Goal: Task Accomplishment & Management: Use online tool/utility

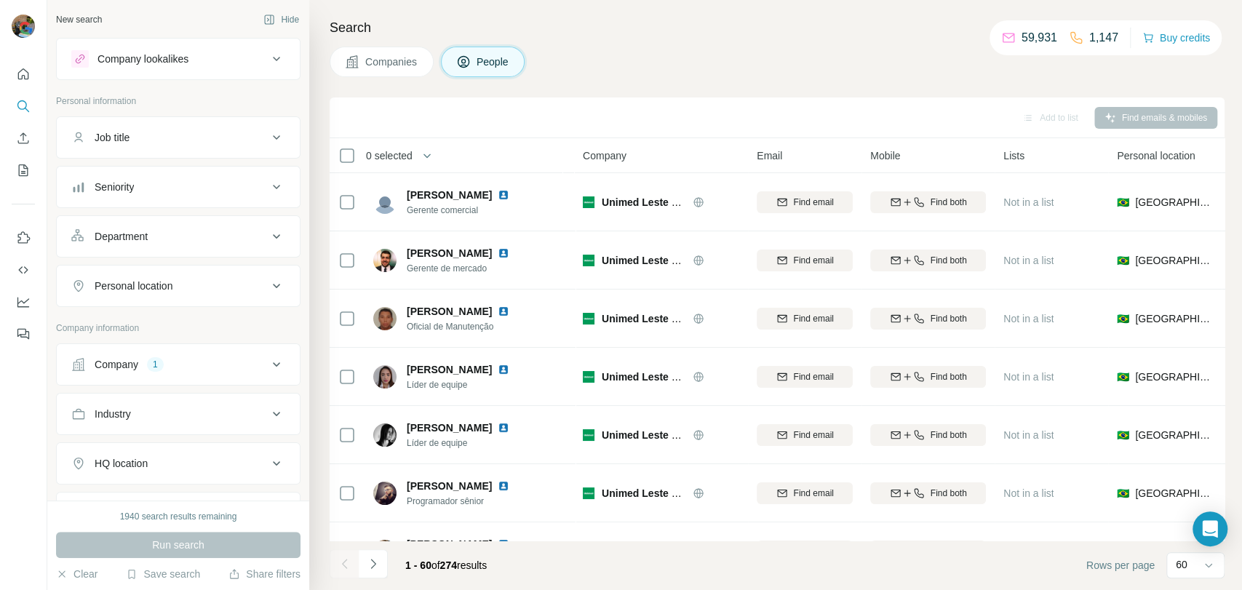
click at [163, 360] on div "1" at bounding box center [155, 364] width 17 height 13
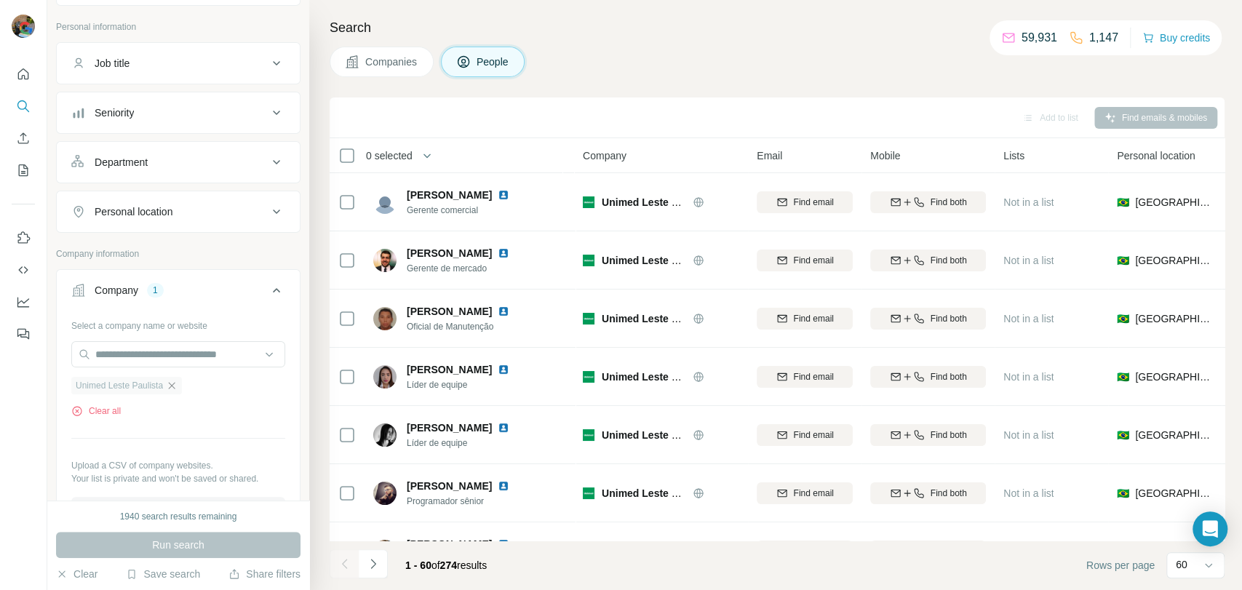
click at [174, 386] on icon "button" at bounding box center [172, 386] width 12 height 12
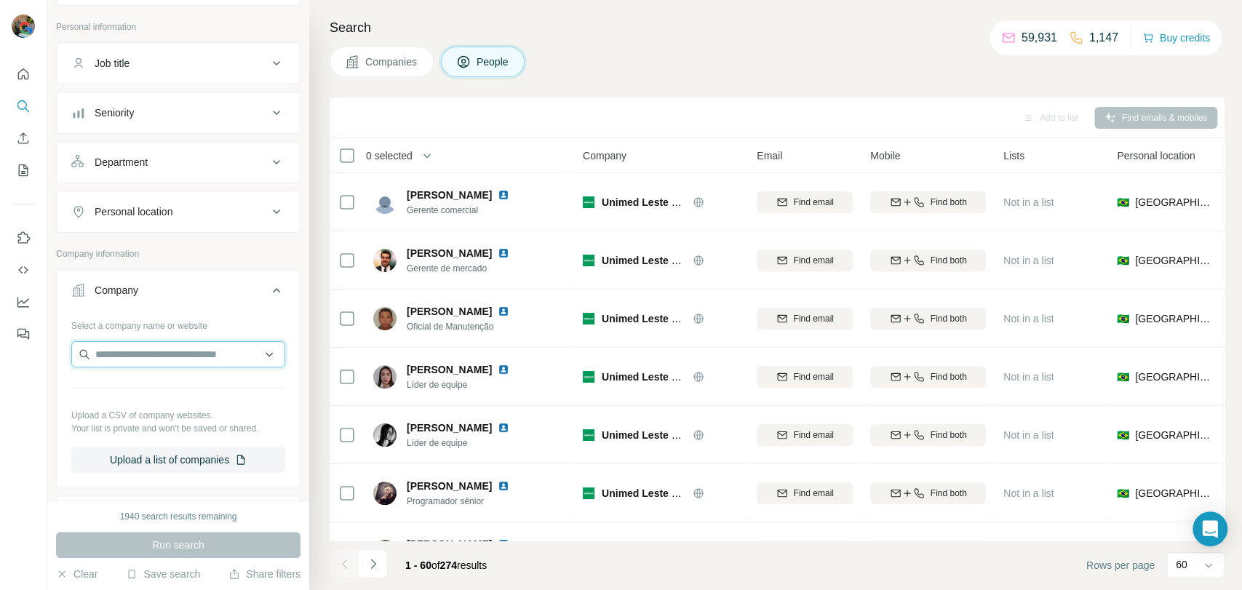
click at [173, 354] on input "text" at bounding box center [178, 354] width 214 height 26
paste input "**********"
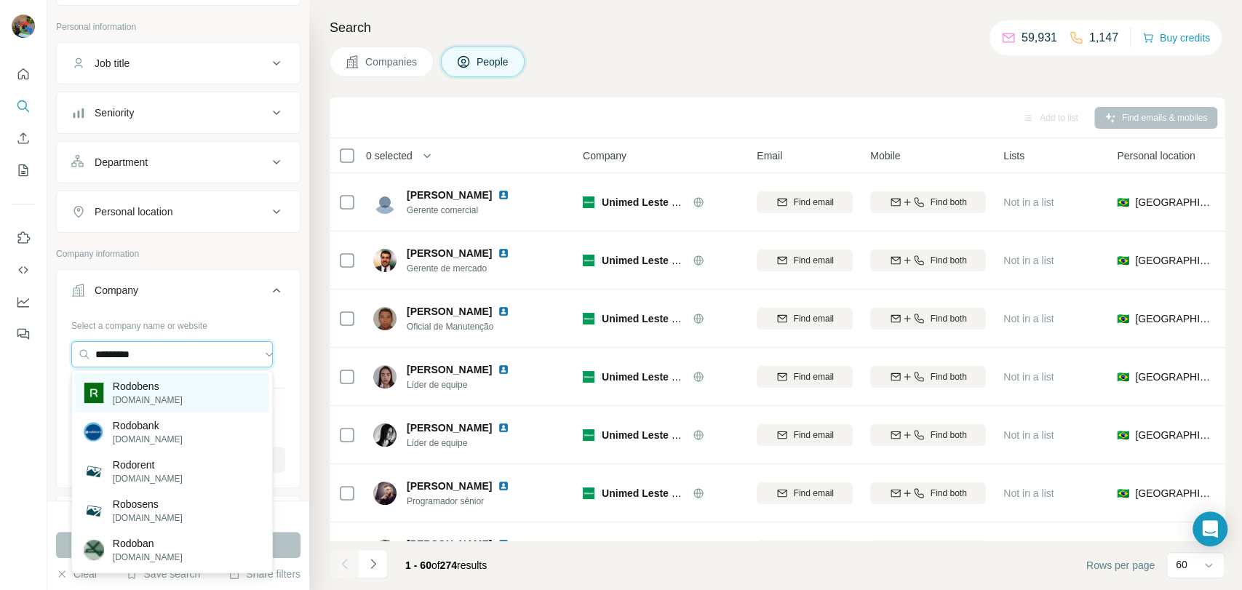
type input "********"
click at [212, 401] on div "Rodobens [DOMAIN_NAME]" at bounding box center [172, 392] width 194 height 39
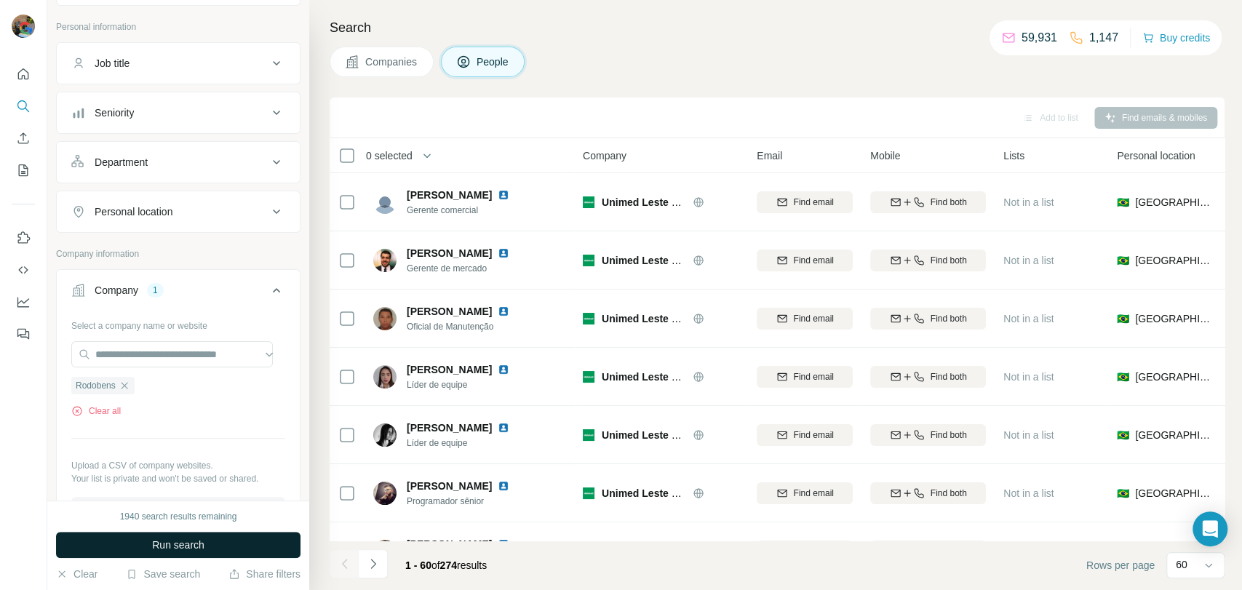
click at [169, 536] on button "Run search" at bounding box center [178, 545] width 244 height 26
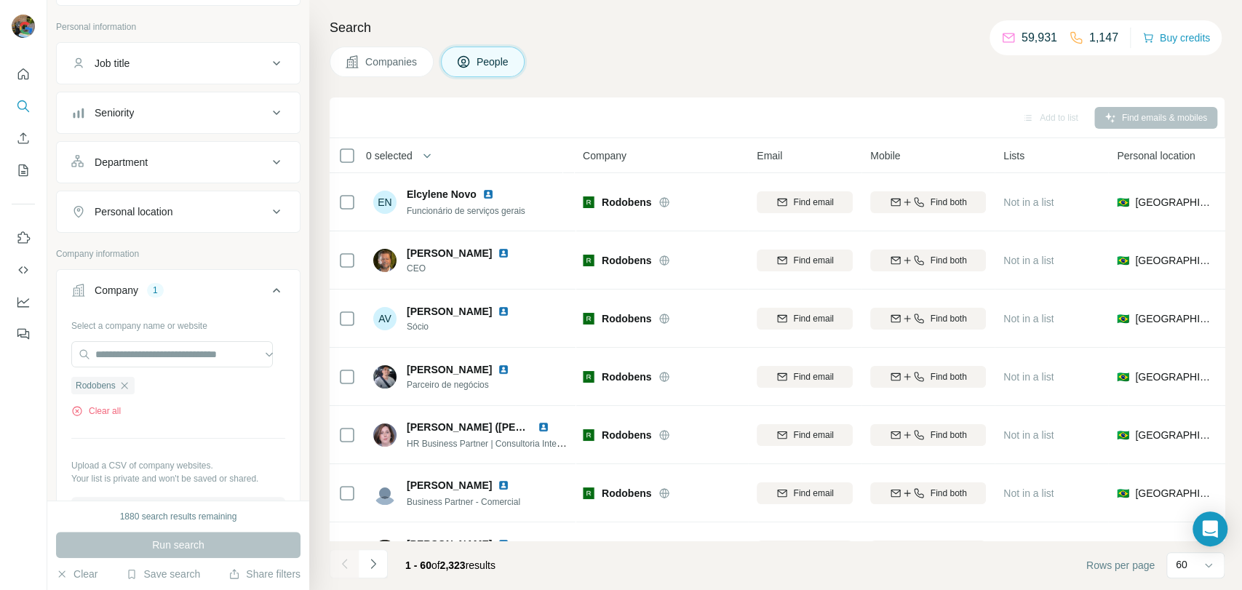
click at [142, 164] on div "Department" at bounding box center [121, 162] width 53 height 15
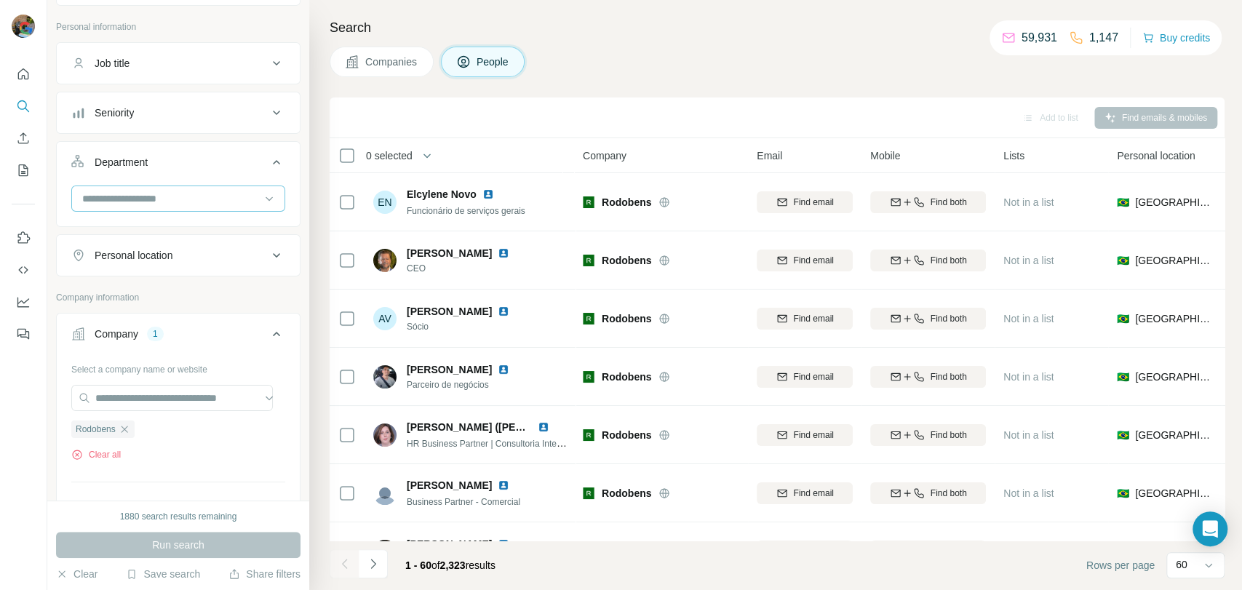
click at [159, 202] on input at bounding box center [171, 199] width 180 height 16
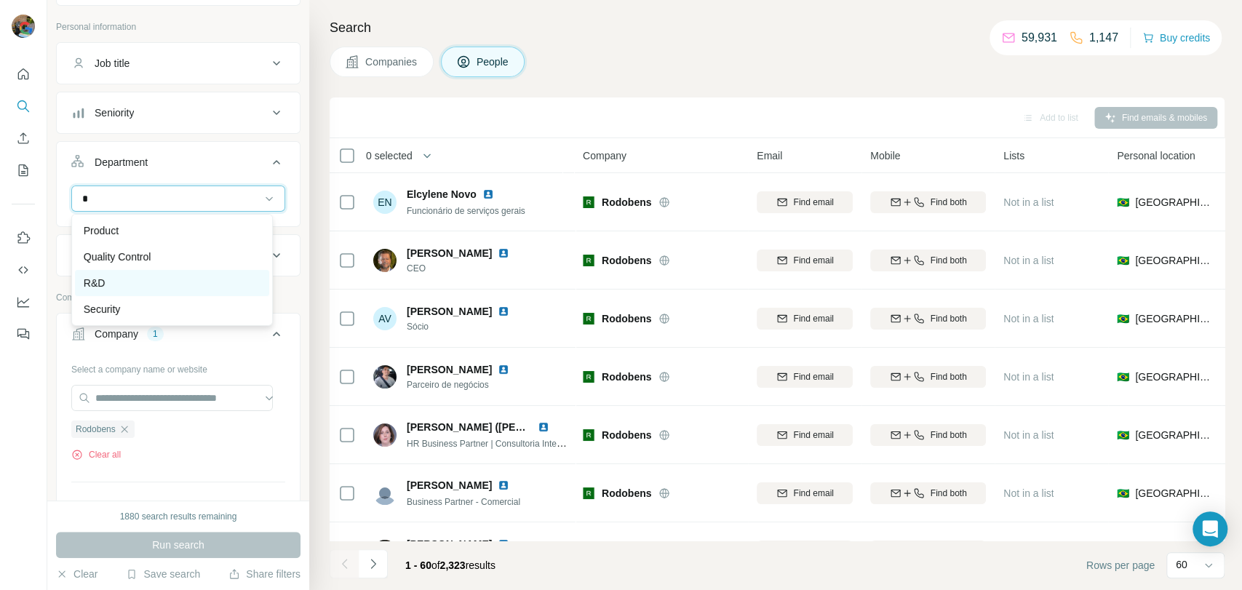
type input "*"
click at [116, 282] on div "R&D" at bounding box center [172, 283] width 177 height 15
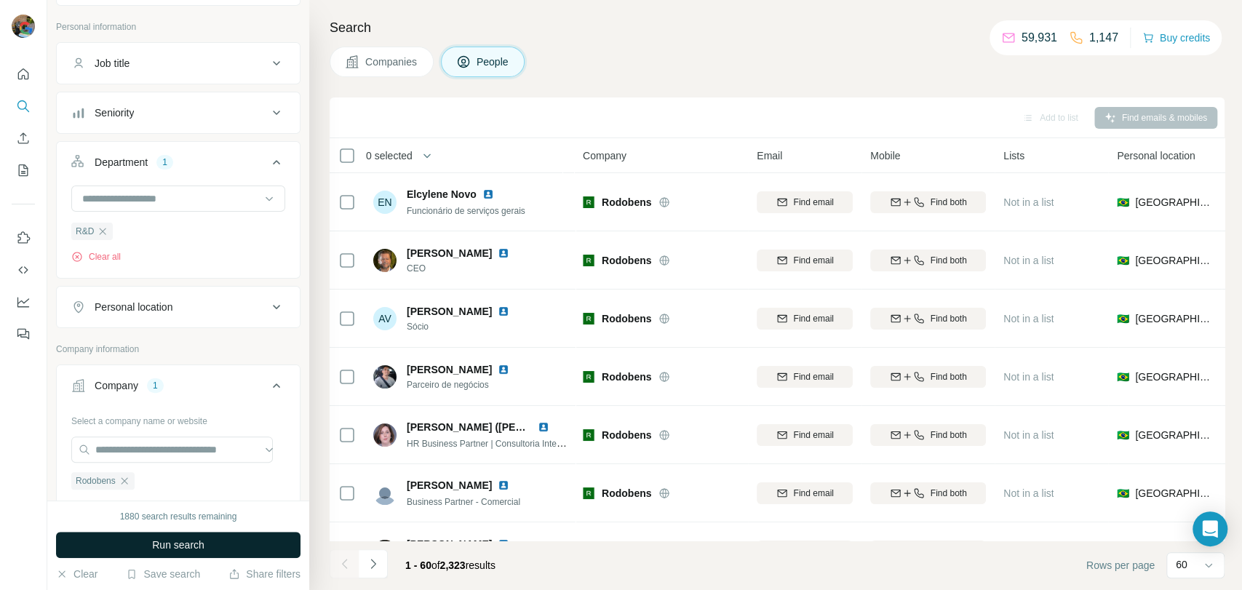
click at [199, 533] on button "Run search" at bounding box center [178, 545] width 244 height 26
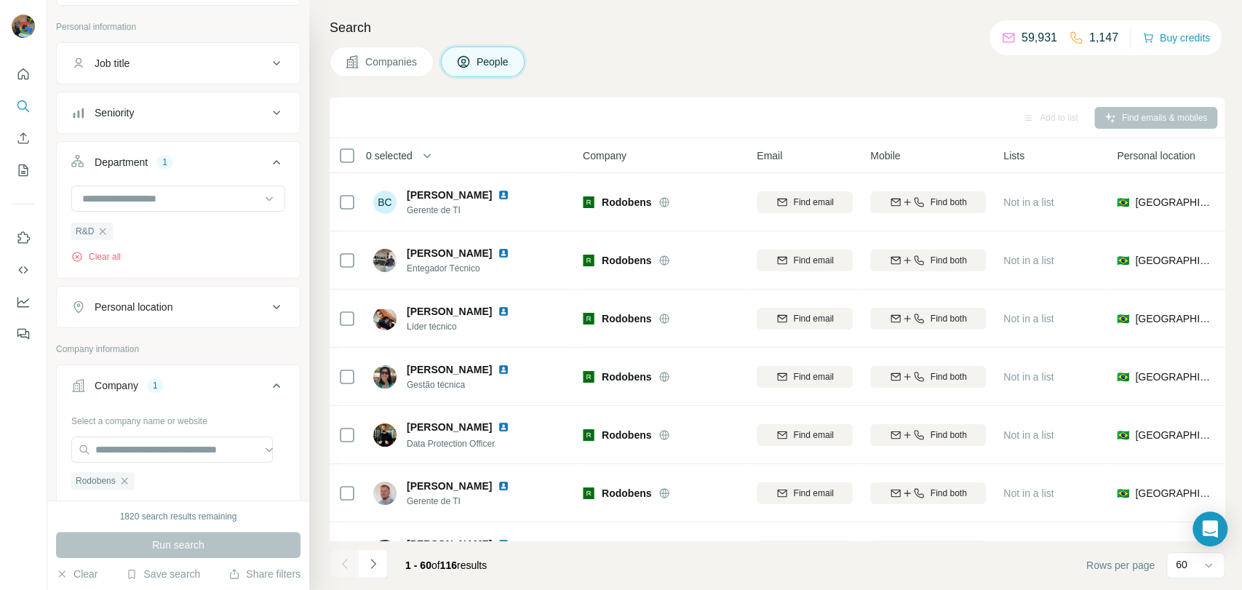
click at [130, 110] on div "Seniority" at bounding box center [114, 113] width 39 height 15
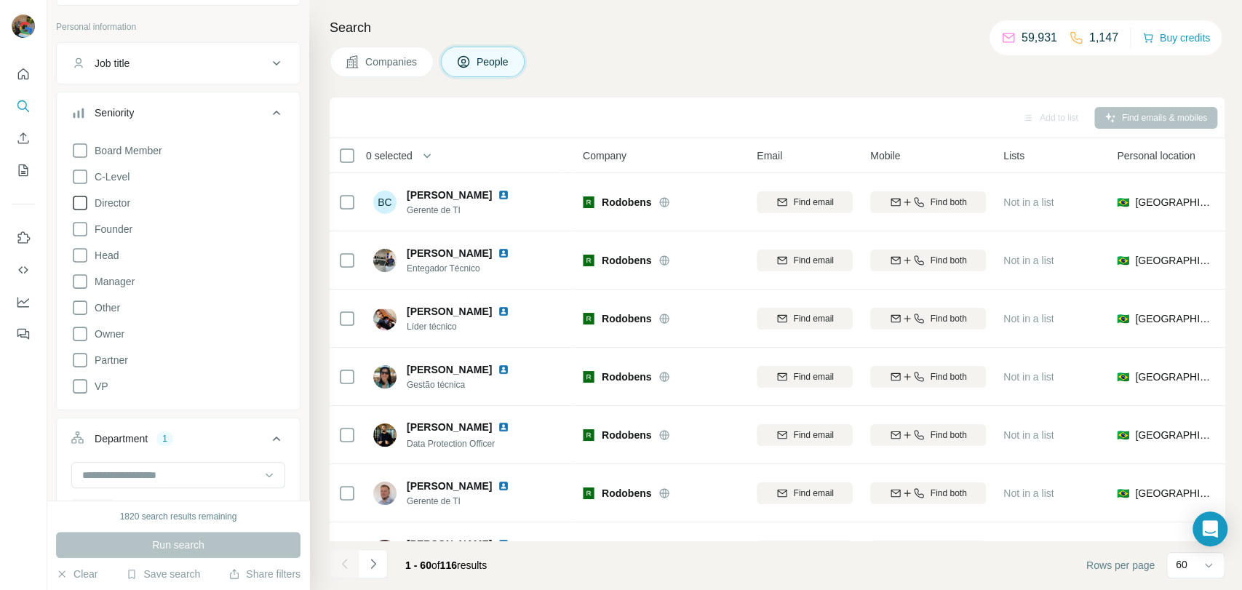
click at [93, 199] on span "Director" at bounding box center [109, 203] width 41 height 15
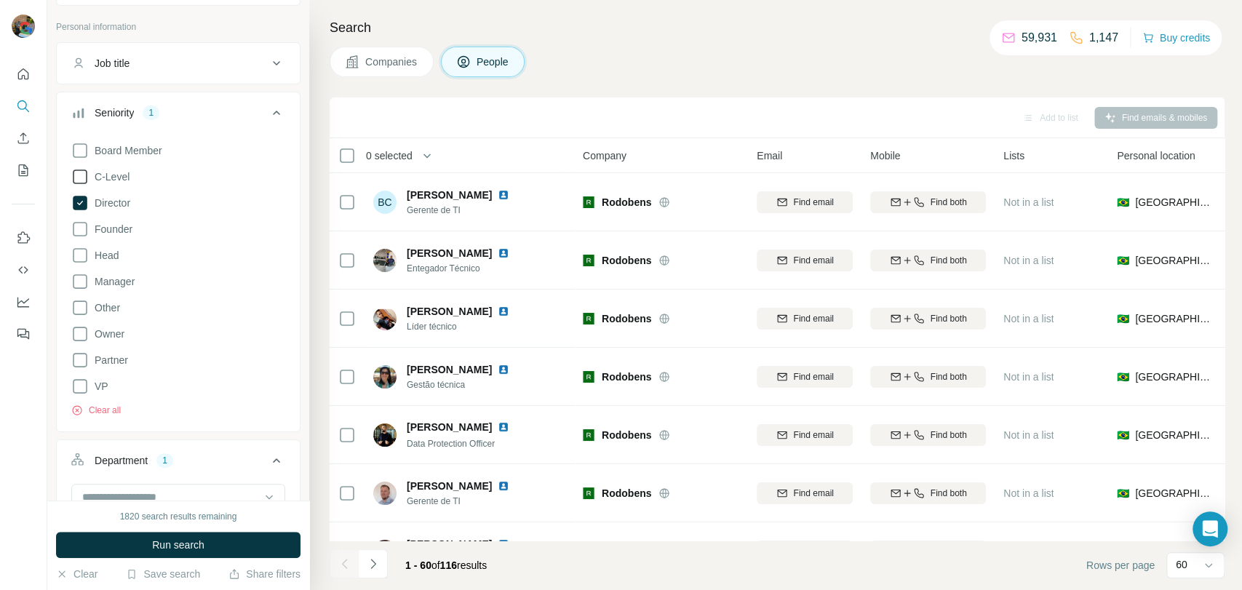
click at [82, 182] on icon at bounding box center [79, 176] width 17 height 17
click at [82, 248] on icon at bounding box center [80, 255] width 15 height 15
click at [85, 278] on icon at bounding box center [79, 281] width 17 height 17
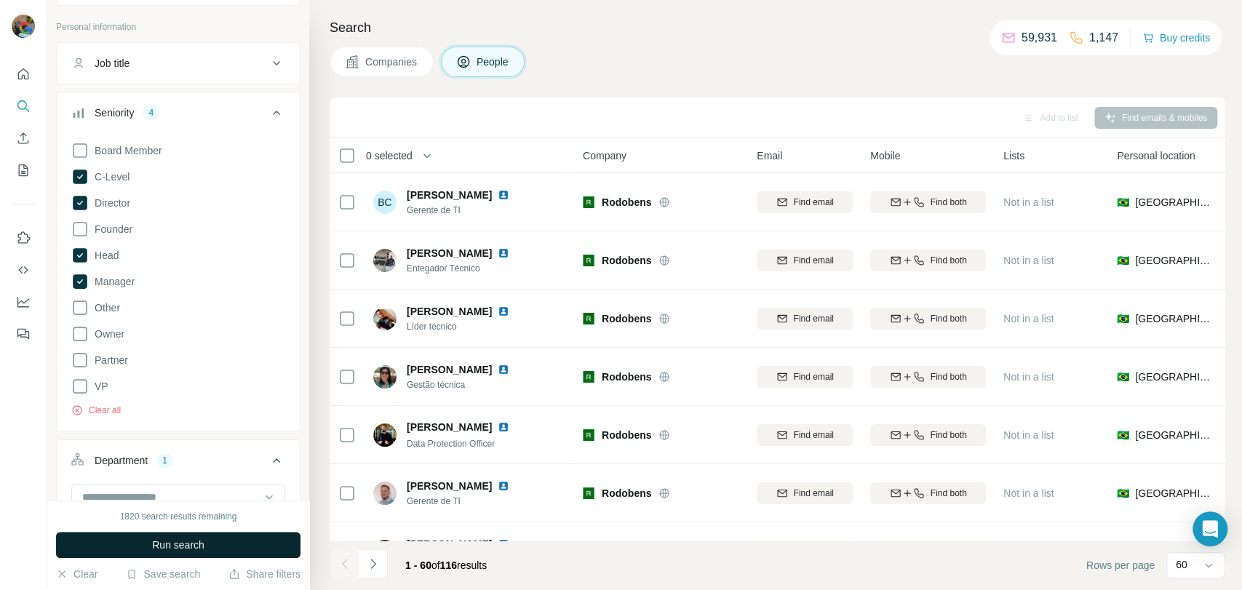
click at [100, 532] on button "Run search" at bounding box center [178, 545] width 244 height 26
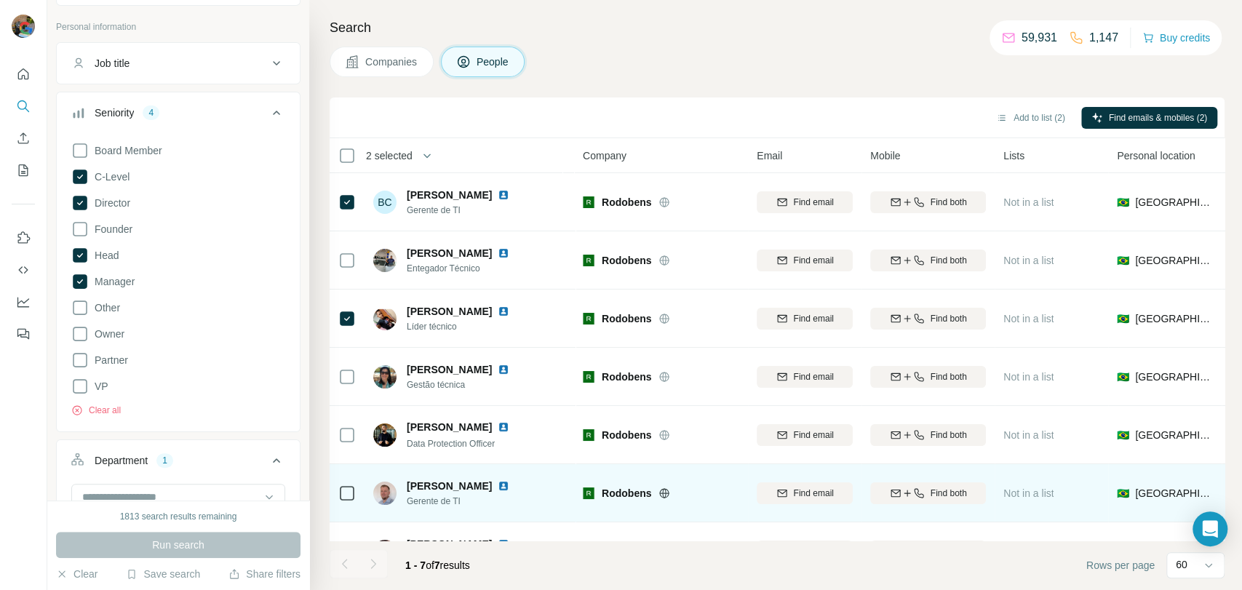
scroll to position [48, 0]
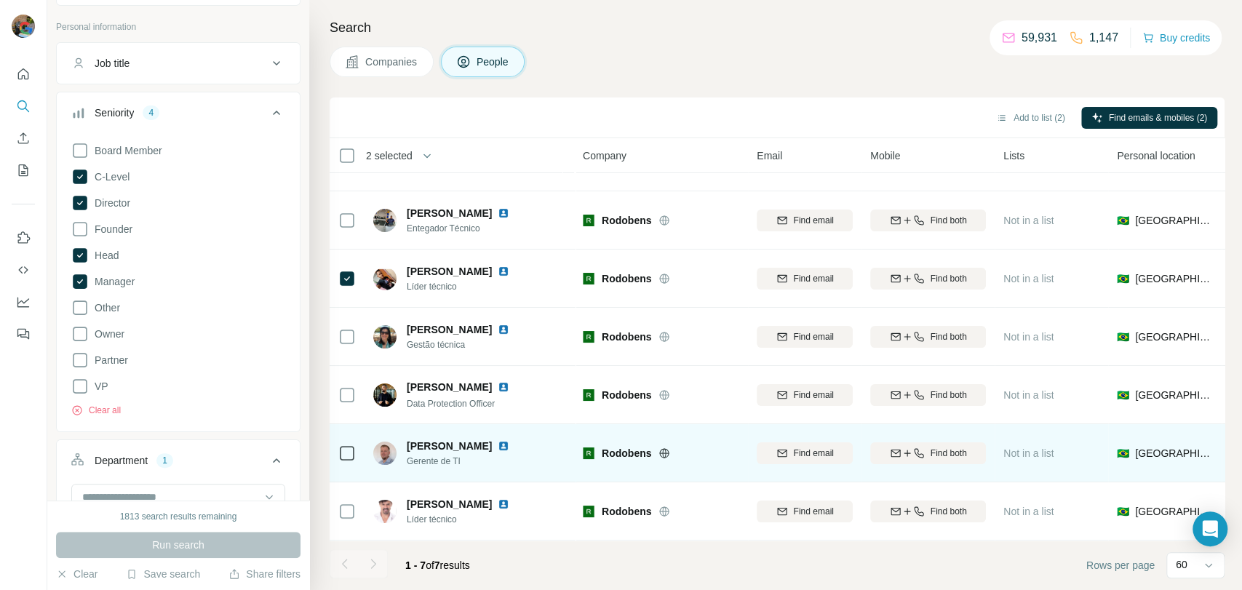
click at [351, 454] on div at bounding box center [346, 453] width 17 height 40
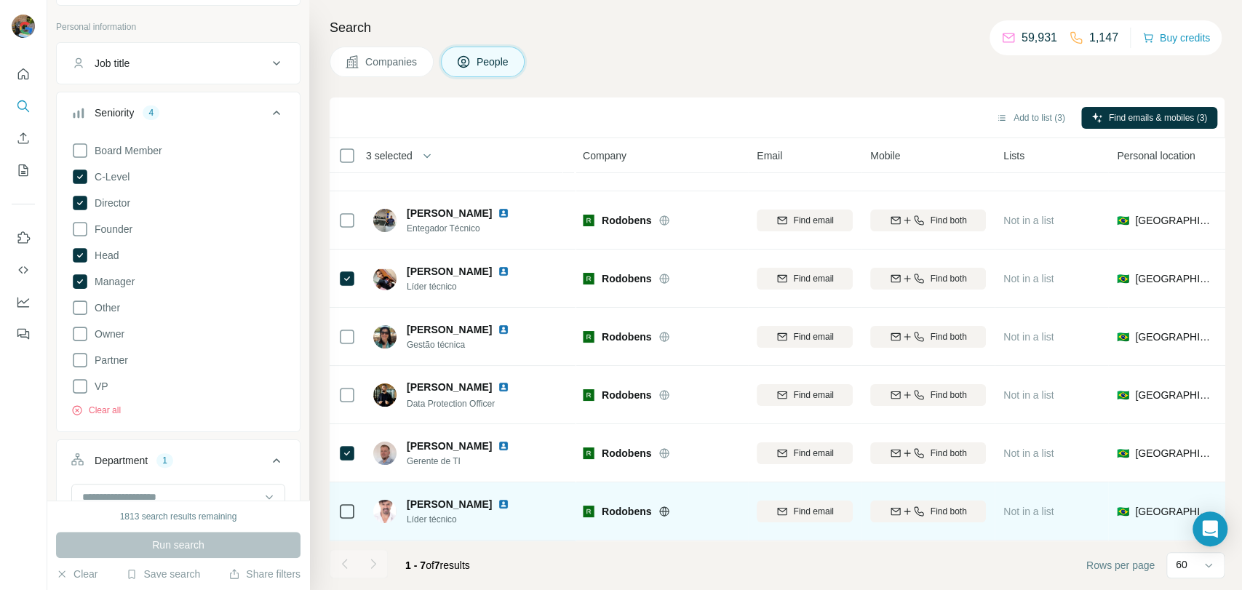
click at [338, 508] on icon at bounding box center [346, 511] width 17 height 17
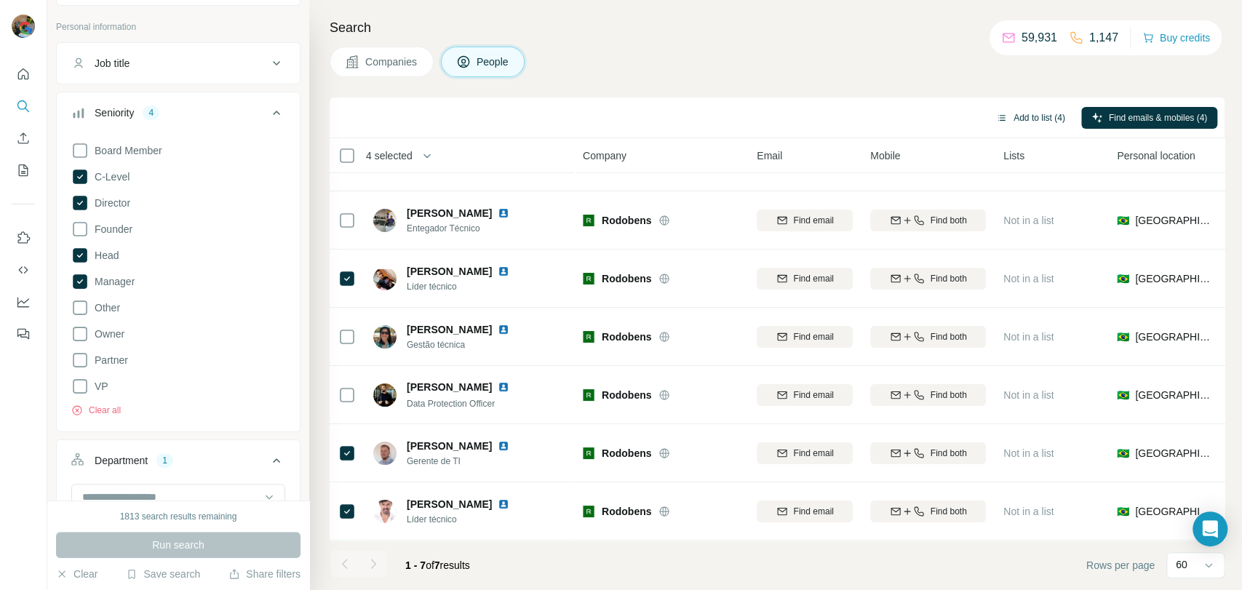
click at [1022, 121] on button "Add to list (4)" at bounding box center [1031, 118] width 90 height 22
click at [1019, 119] on button "Add to list (4)" at bounding box center [1031, 118] width 90 height 22
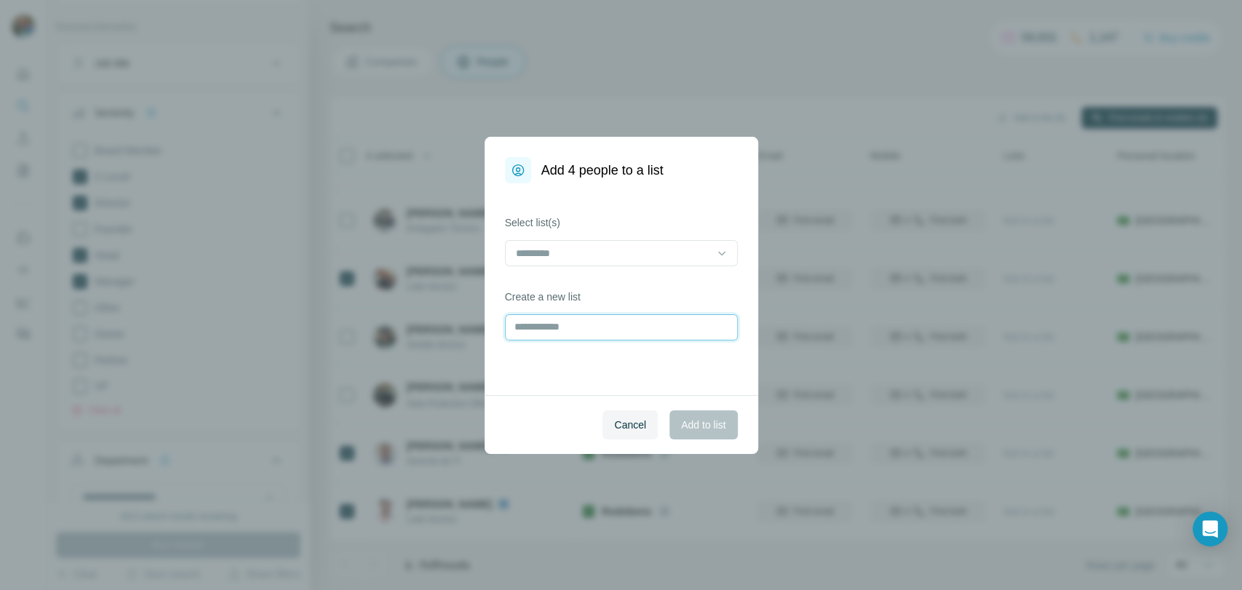
click at [525, 327] on input "text" at bounding box center [621, 327] width 233 height 26
type input "******"
click at [703, 418] on span "Add to list" at bounding box center [703, 425] width 44 height 15
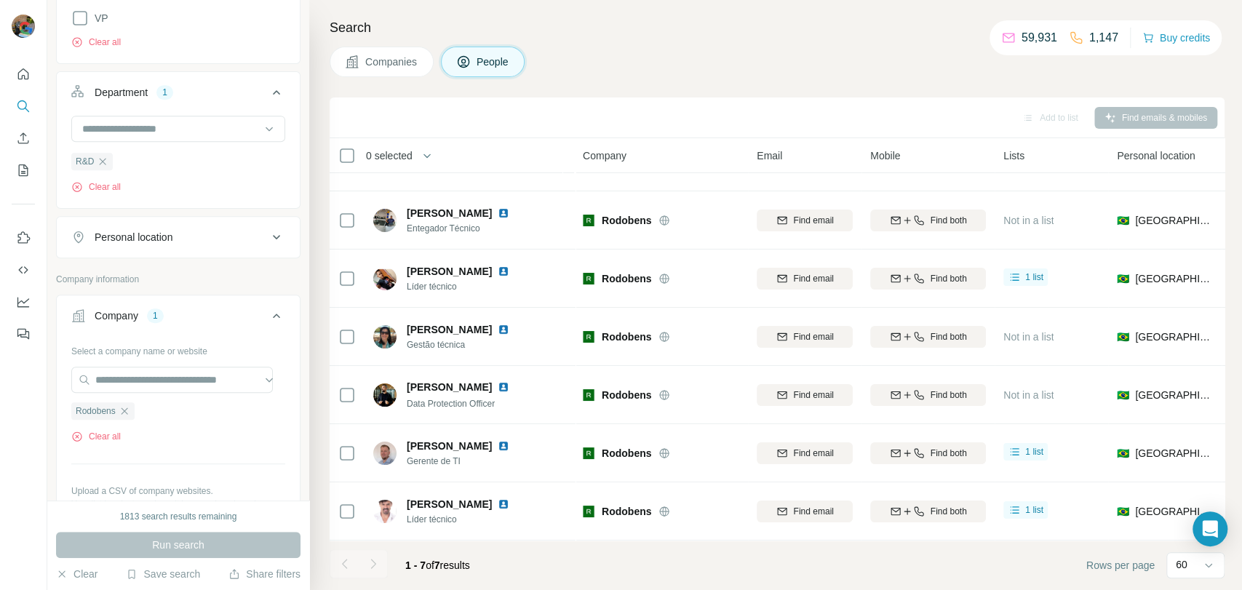
scroll to position [463, 0]
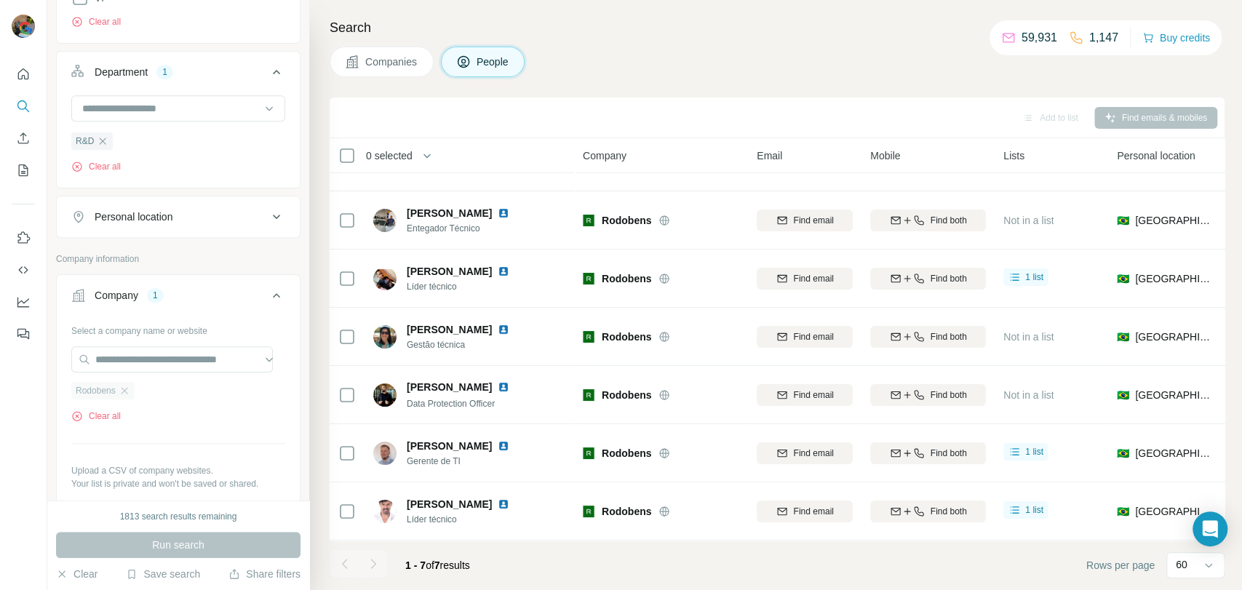
click at [125, 397] on div "Rodobens" at bounding box center [102, 390] width 63 height 17
click at [125, 391] on icon "button" at bounding box center [124, 390] width 7 height 7
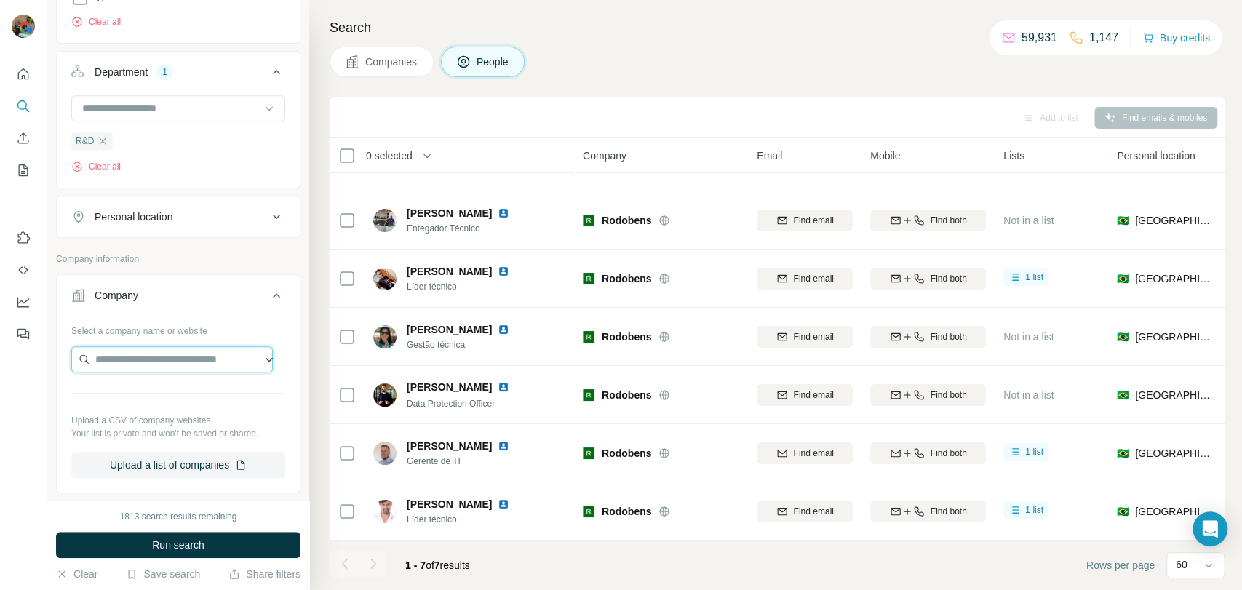
click at [132, 362] on input "text" at bounding box center [172, 359] width 202 height 26
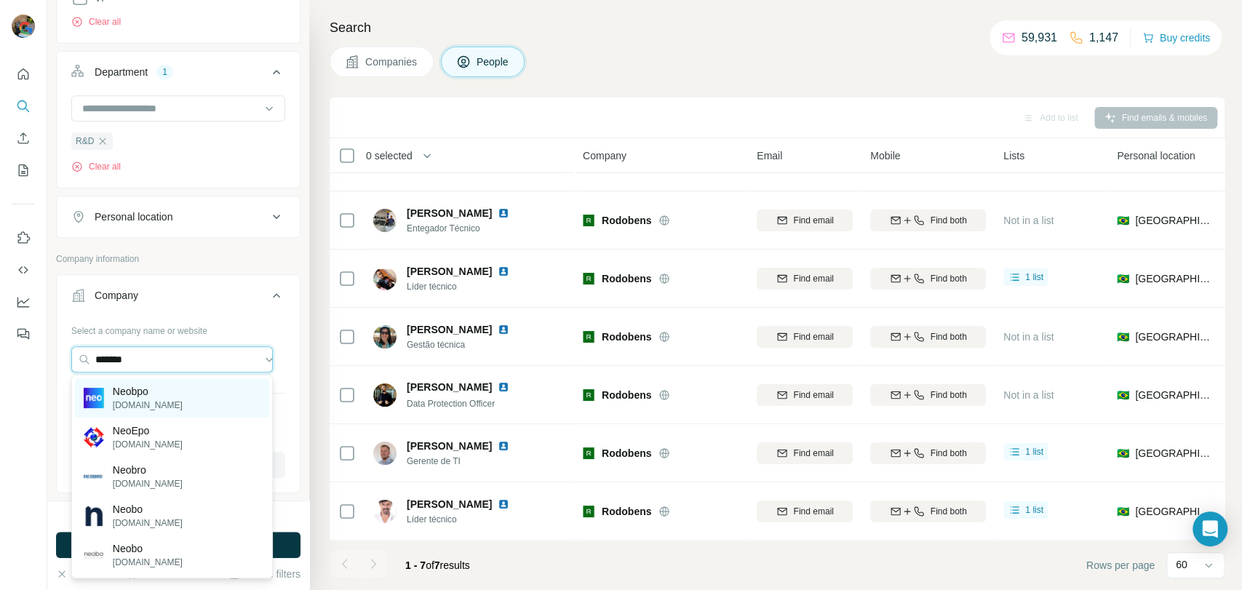
type input "******"
click at [177, 385] on div "Neobpo [DOMAIN_NAME]" at bounding box center [172, 397] width 194 height 39
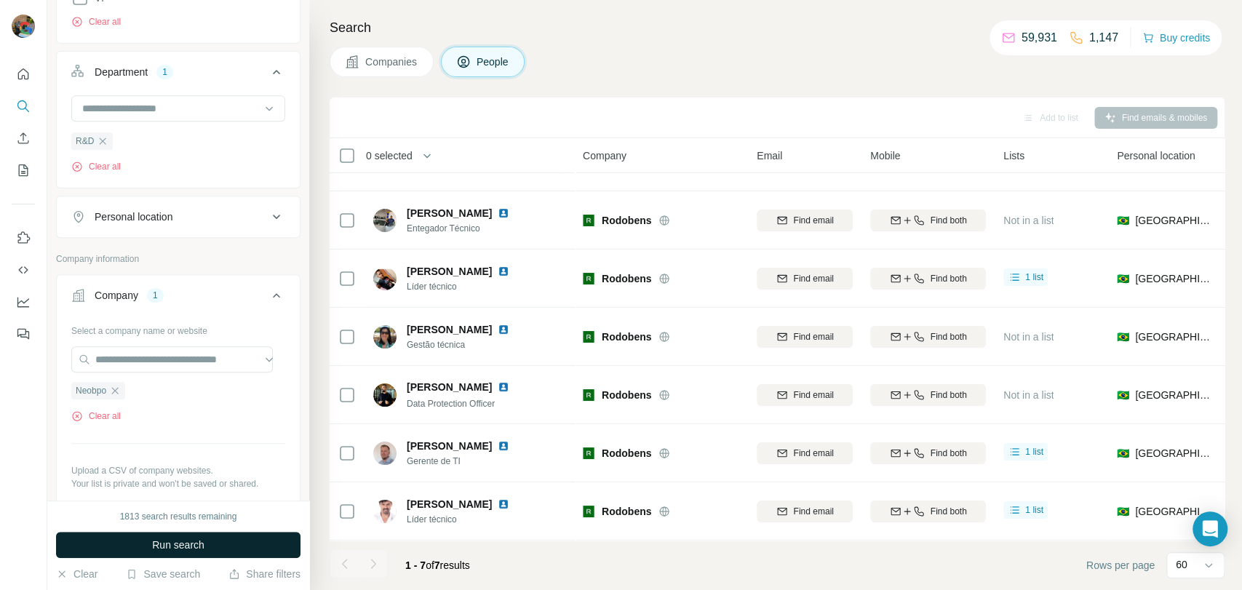
click at [151, 532] on button "Run search" at bounding box center [178, 545] width 244 height 26
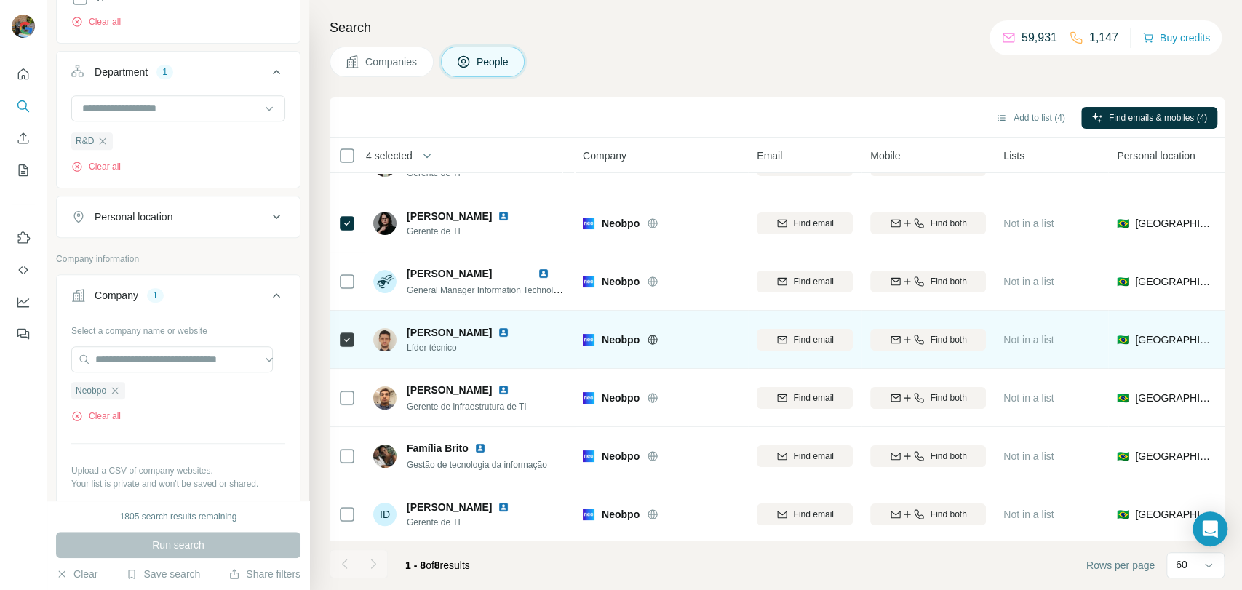
scroll to position [106, 0]
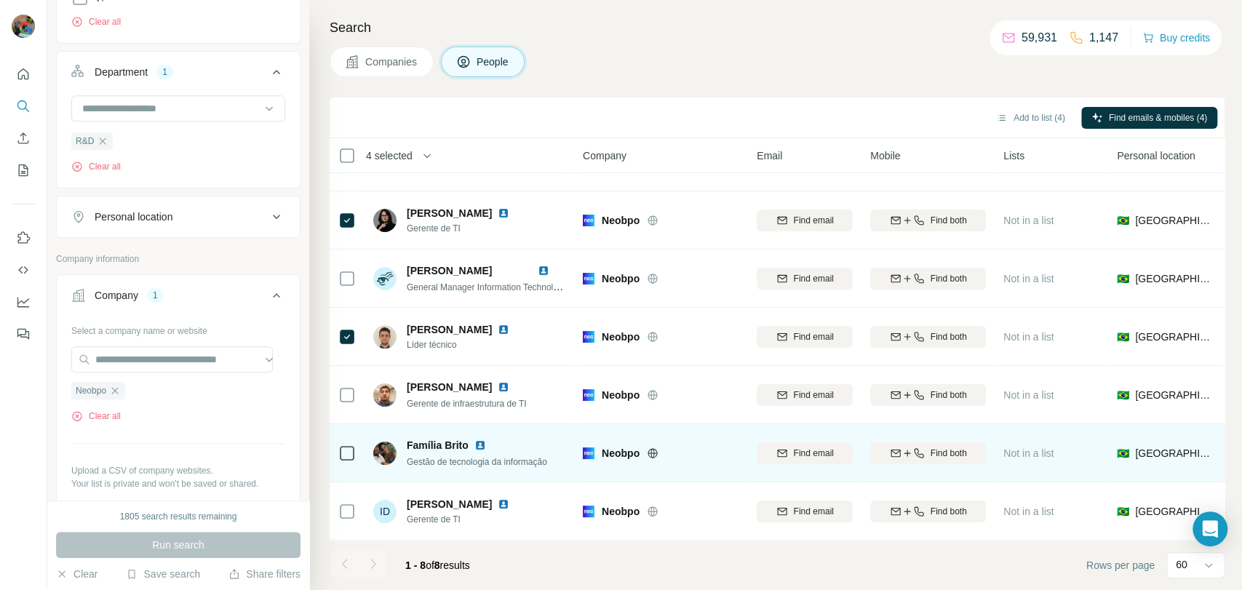
click at [341, 445] on icon at bounding box center [346, 453] width 17 height 17
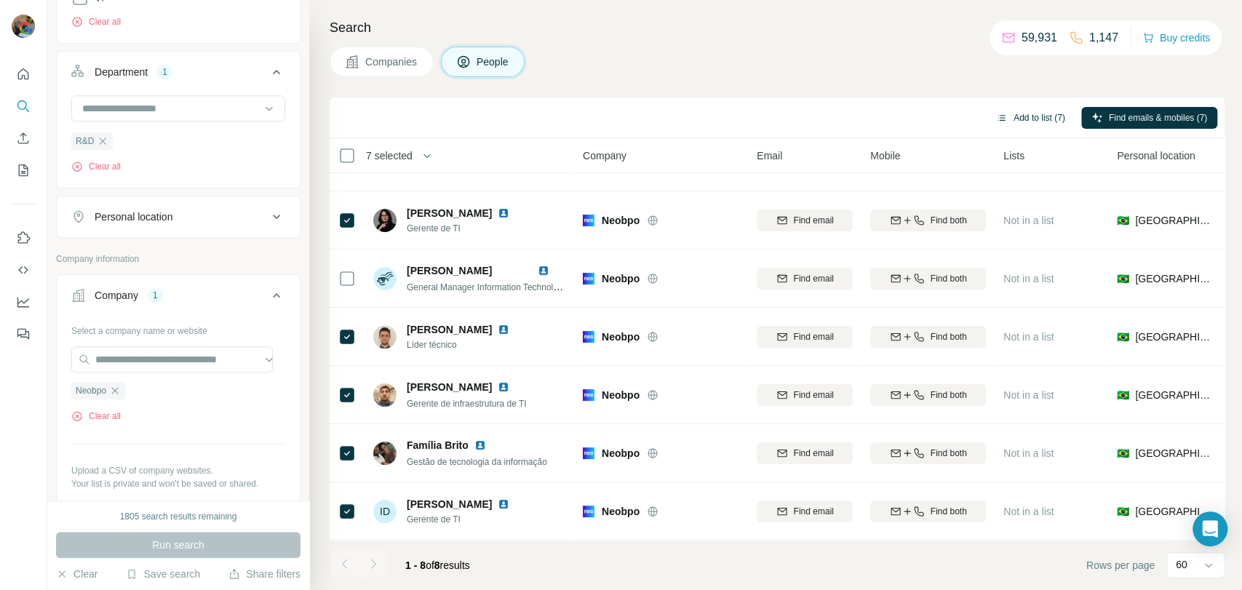
click at [1014, 111] on button "Add to list (7)" at bounding box center [1031, 118] width 90 height 22
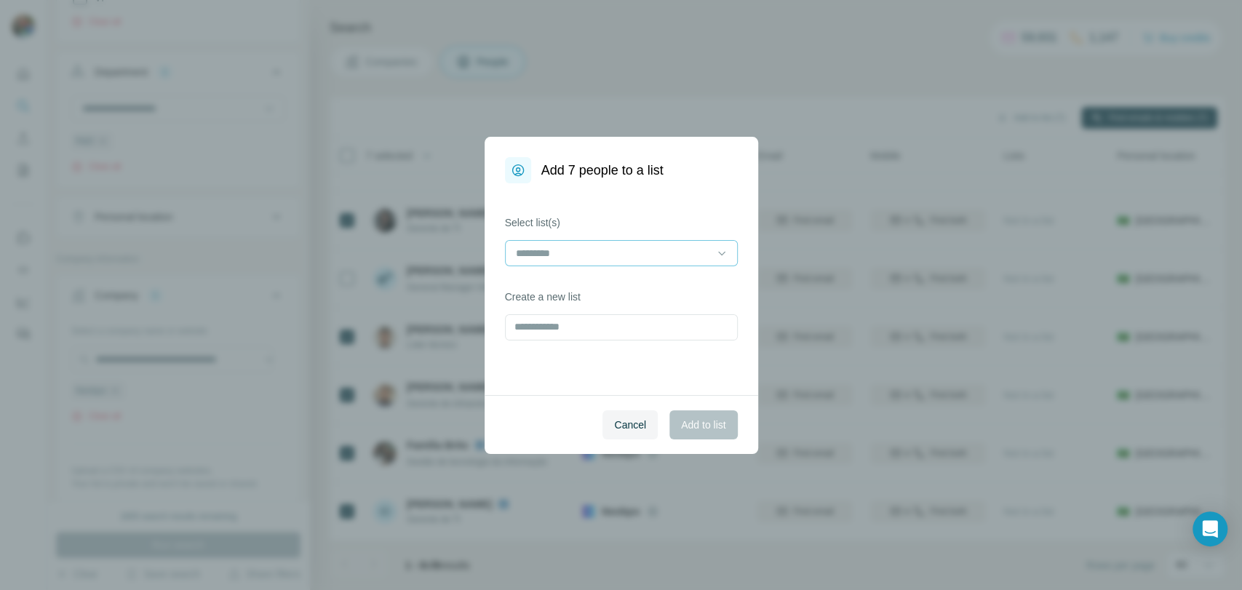
click at [606, 250] on input at bounding box center [612, 253] width 196 height 16
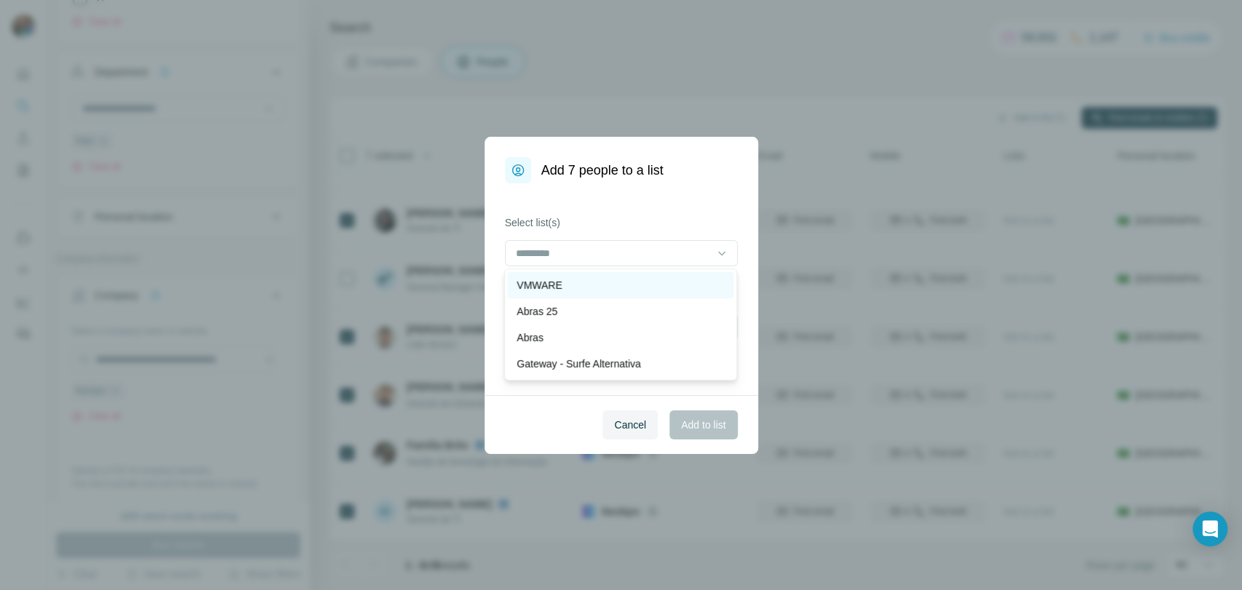
click at [565, 278] on div "VMWARE" at bounding box center [621, 285] width 208 height 15
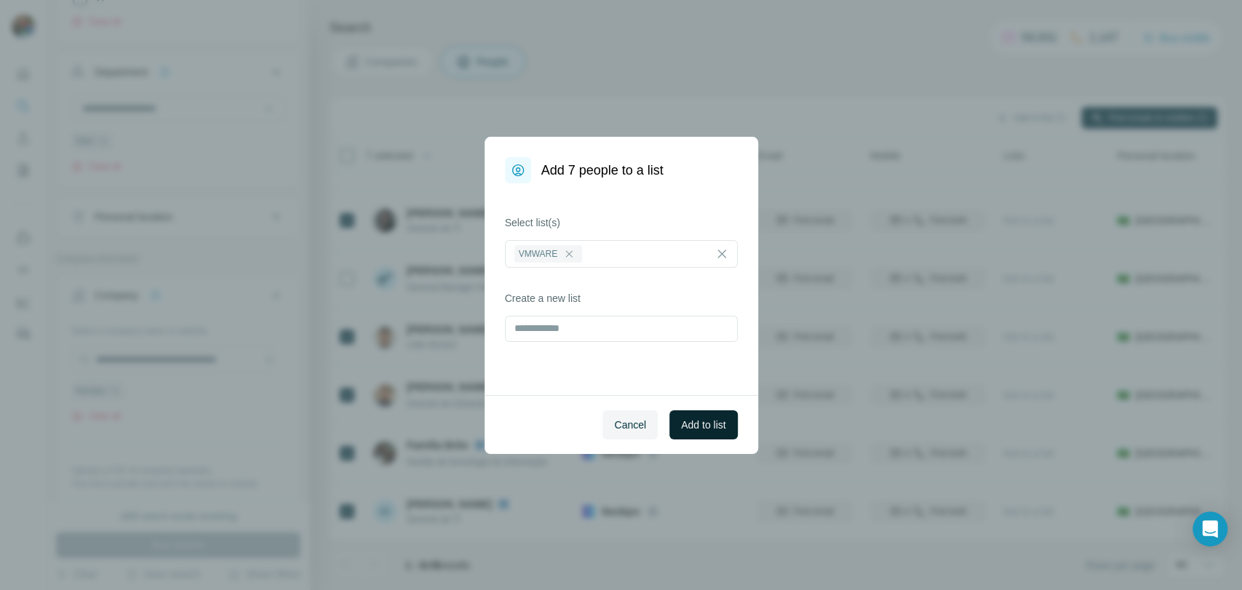
click at [681, 423] on span "Add to list" at bounding box center [703, 425] width 44 height 15
